Goal: Task Accomplishment & Management: Manage account settings

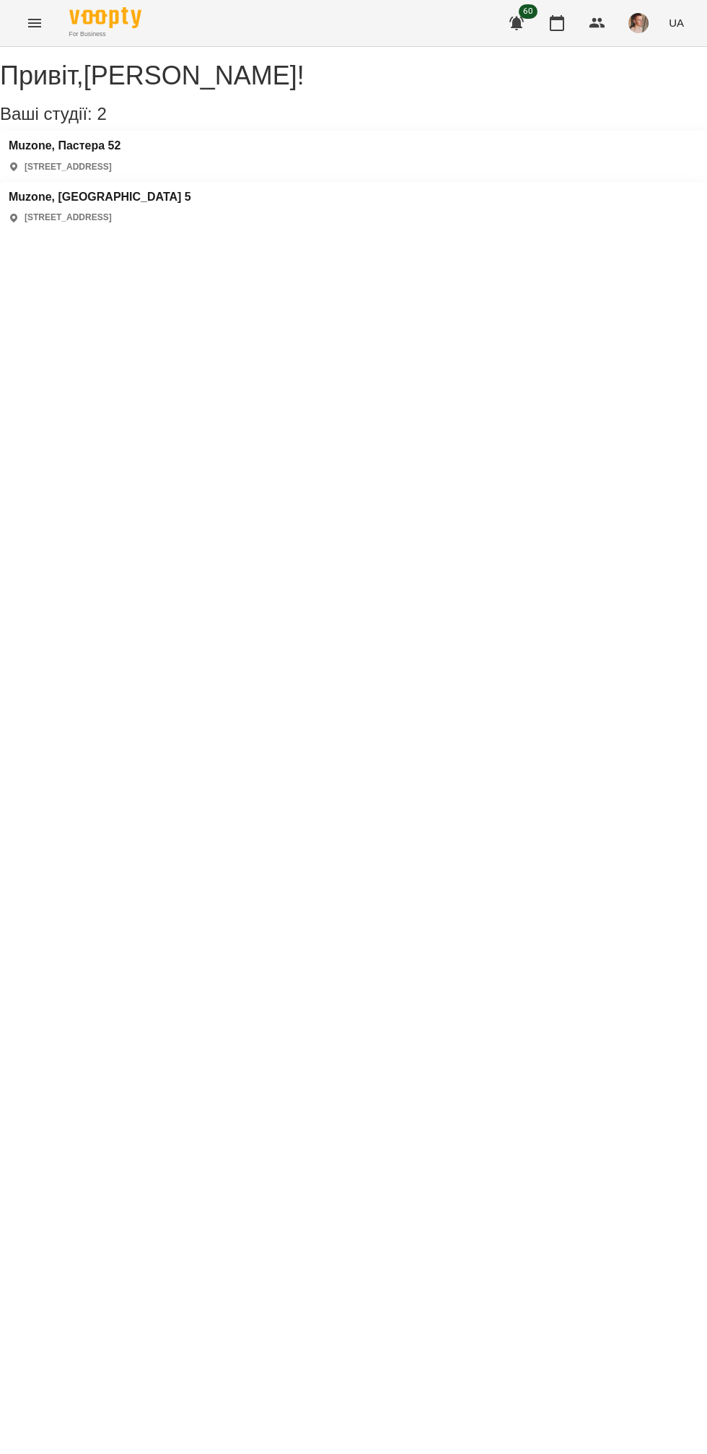
click at [90, 182] on div "Muzone, Пастера 52 [STREET_ADDRESS]" at bounding box center [353, 156] width 707 height 51
click at [79, 152] on h3 "Muzone, Пастера 52" at bounding box center [65, 145] width 112 height 13
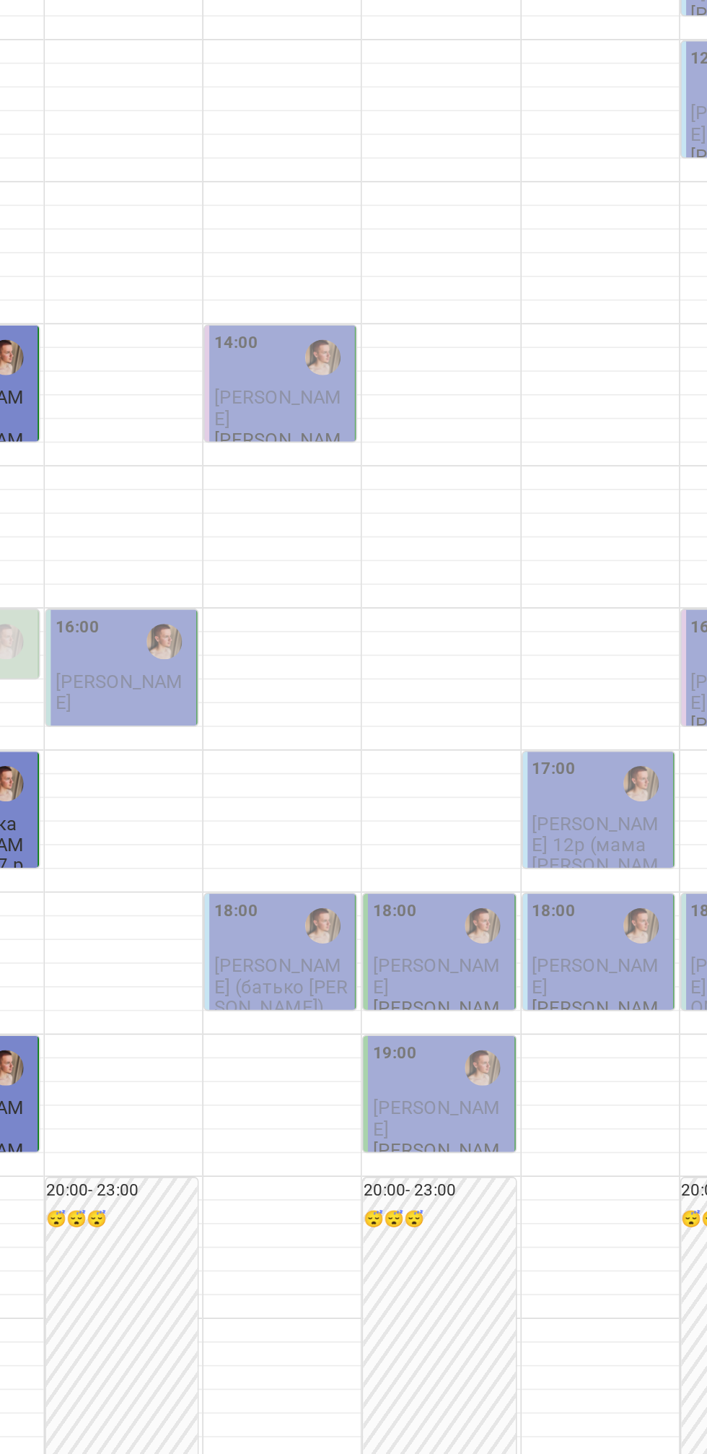
click at [165, 732] on div "16:00" at bounding box center [174, 715] width 83 height 33
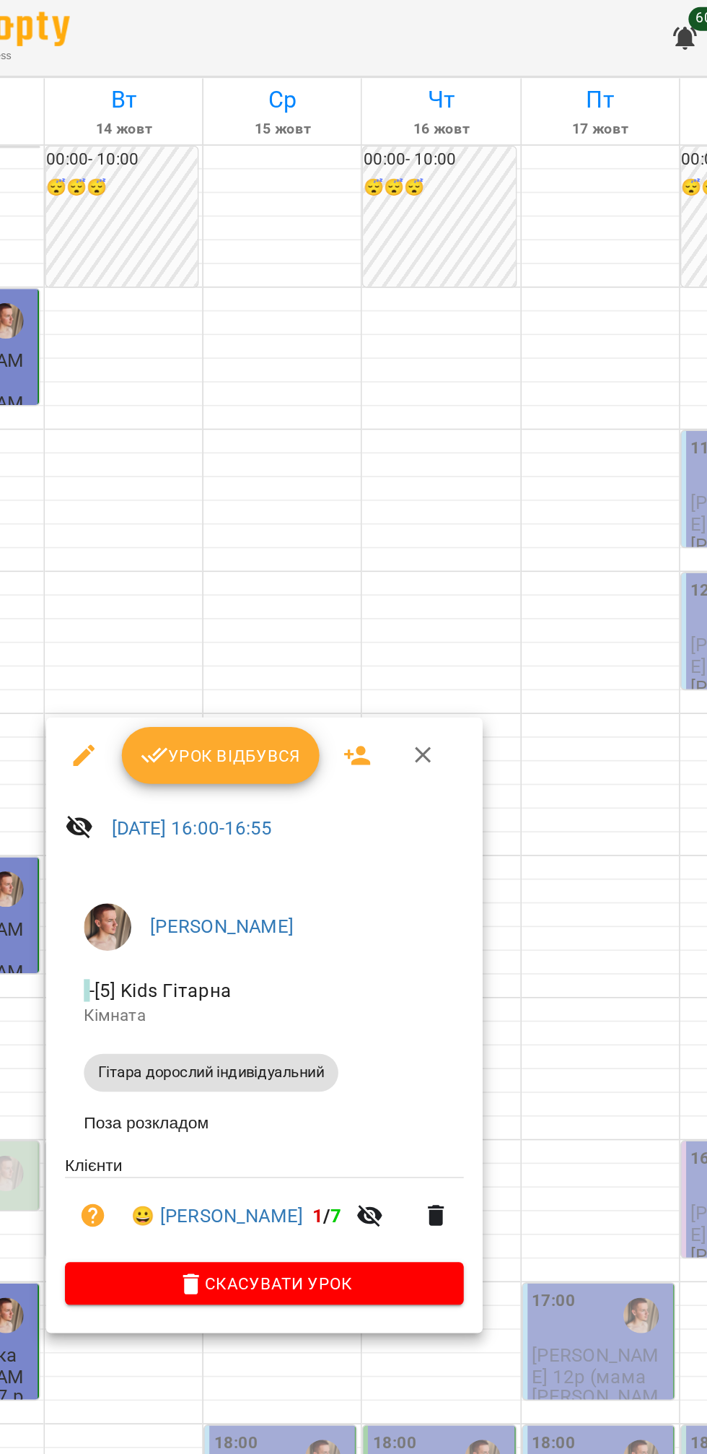
click at [215, 289] on div at bounding box center [353, 727] width 707 height 1454
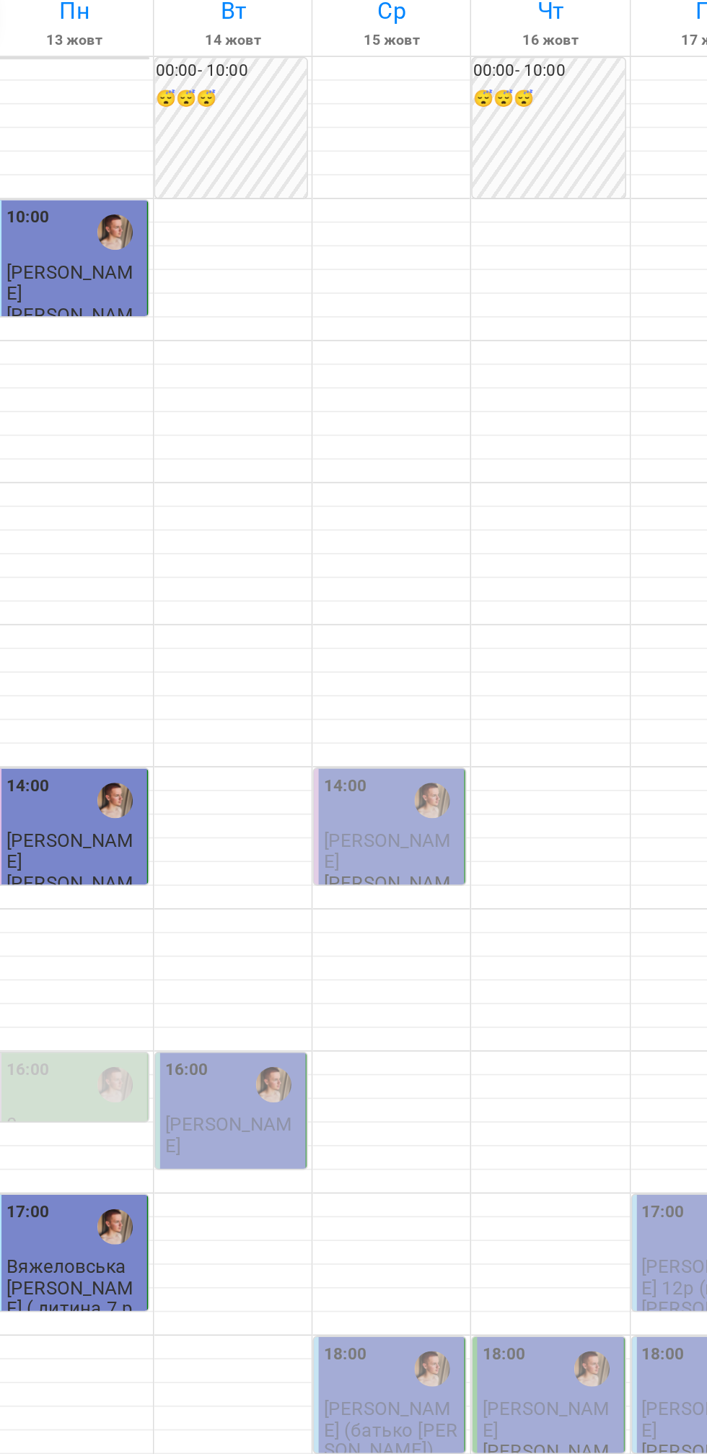
click at [195, 732] on div at bounding box center [199, 715] width 33 height 33
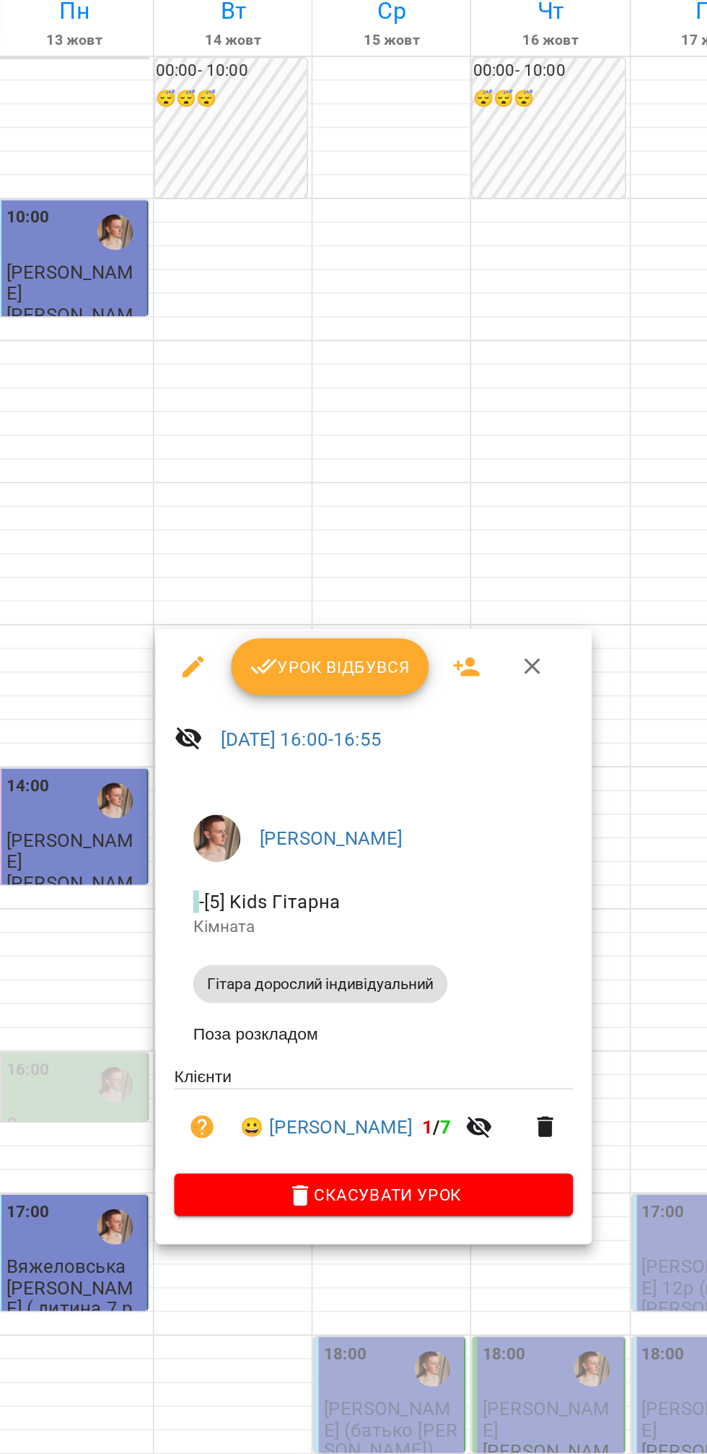
click at [228, 469] on button "Урок відбувся" at bounding box center [233, 460] width 121 height 35
